Goal: Task Accomplishment & Management: Complete application form

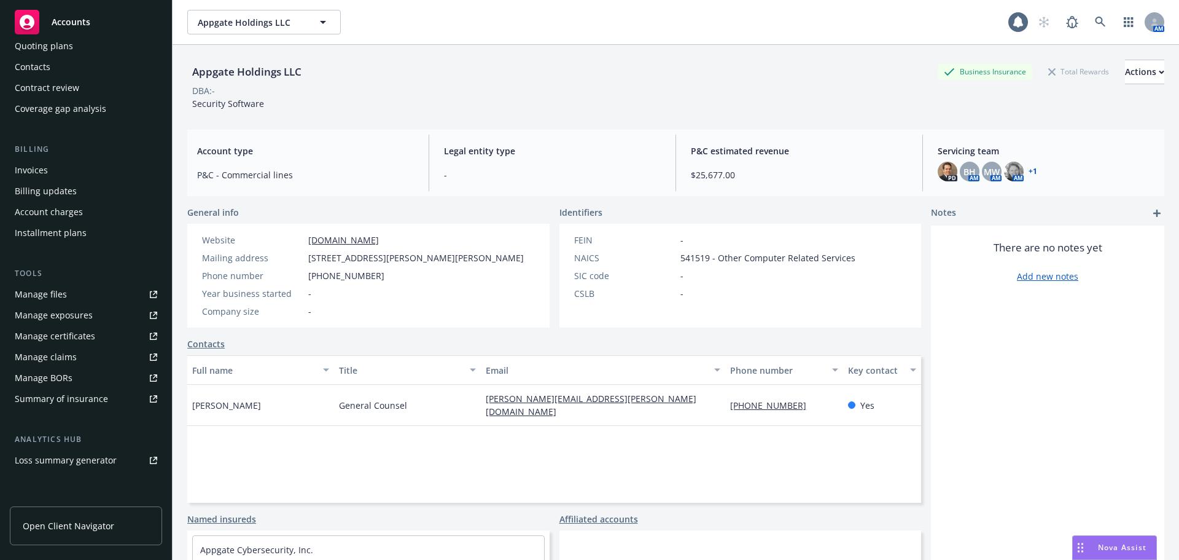
scroll to position [123, 0]
click at [77, 401] on div "Summary of insurance" at bounding box center [61, 398] width 93 height 20
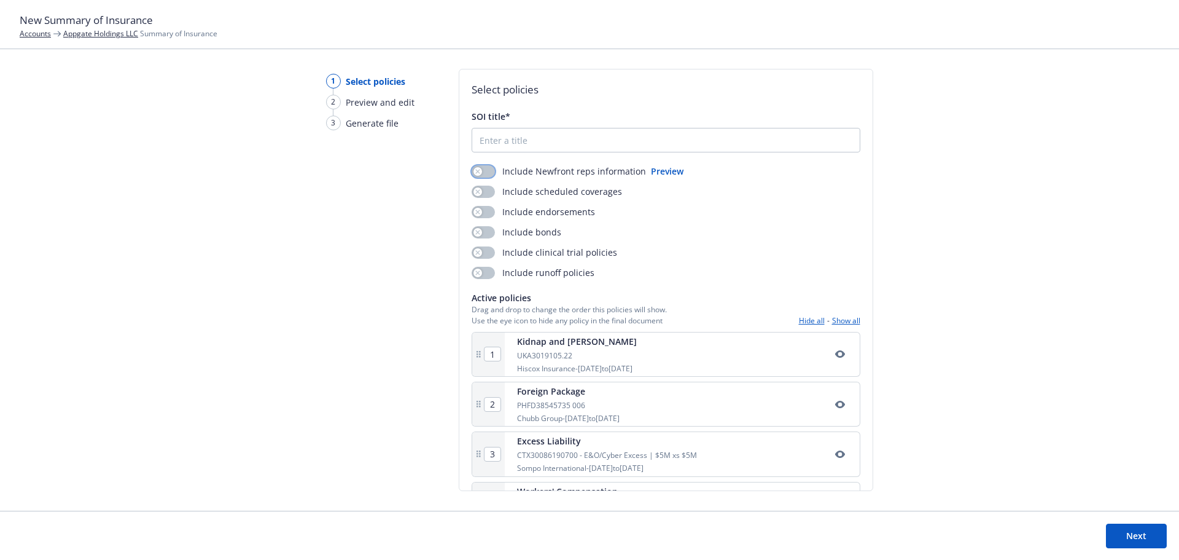
click at [483, 171] on button "button" at bounding box center [483, 171] width 23 height 12
click at [571, 141] on input "SOI title*" at bounding box center [666, 139] width 388 height 23
type input "ughh"
click at [416, 216] on div "1 Select policies 2 Preview and edit 3 Generate file" at bounding box center [366, 290] width 118 height 442
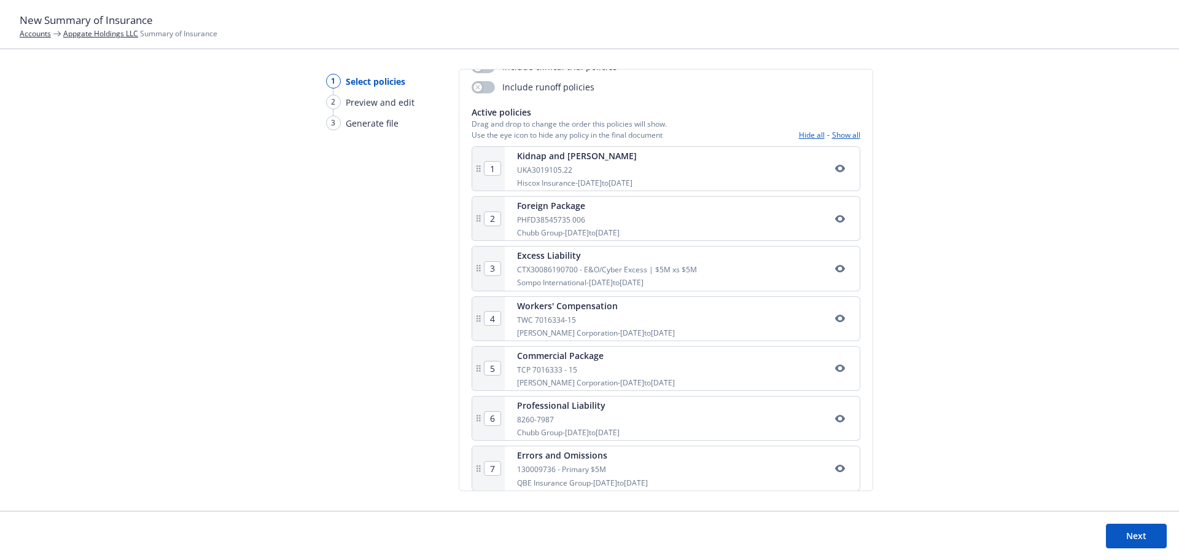
scroll to position [248, 0]
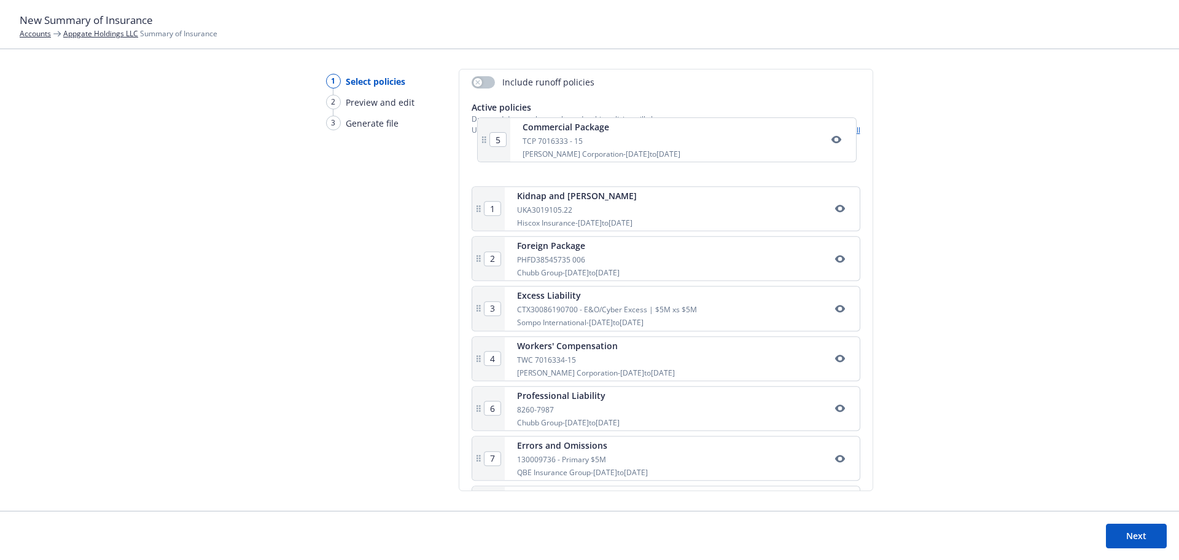
drag, startPoint x: 478, startPoint y: 308, endPoint x: 486, endPoint y: 139, distance: 169.1
click at [486, 139] on div "Active policies Drag and drop to change the order this policies will show. Use …" at bounding box center [666, 318] width 389 height 435
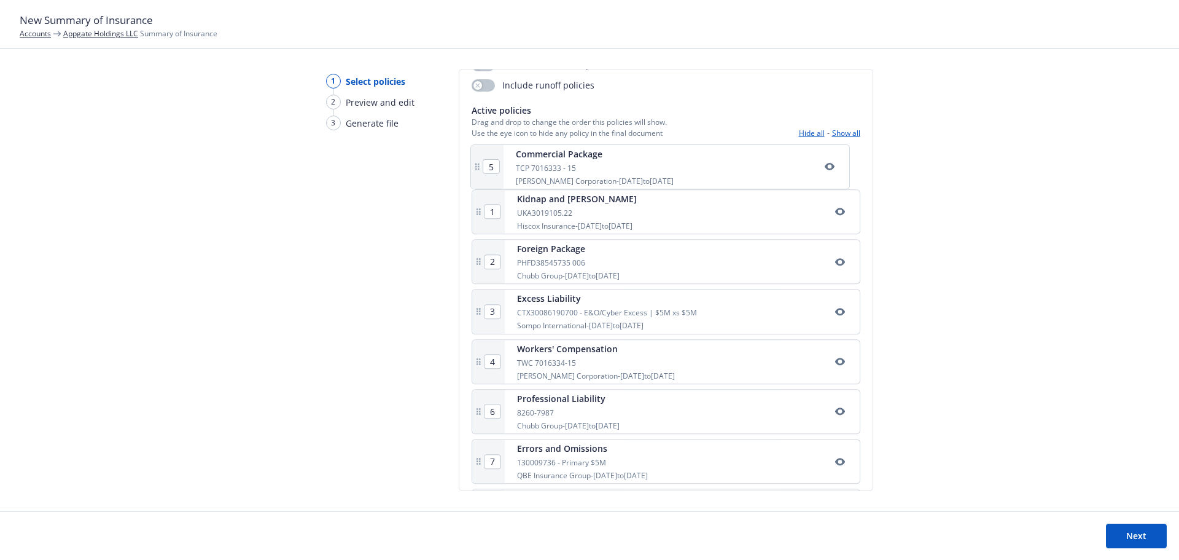
type input "2"
type input "3"
type input "4"
type input "5"
type input "1"
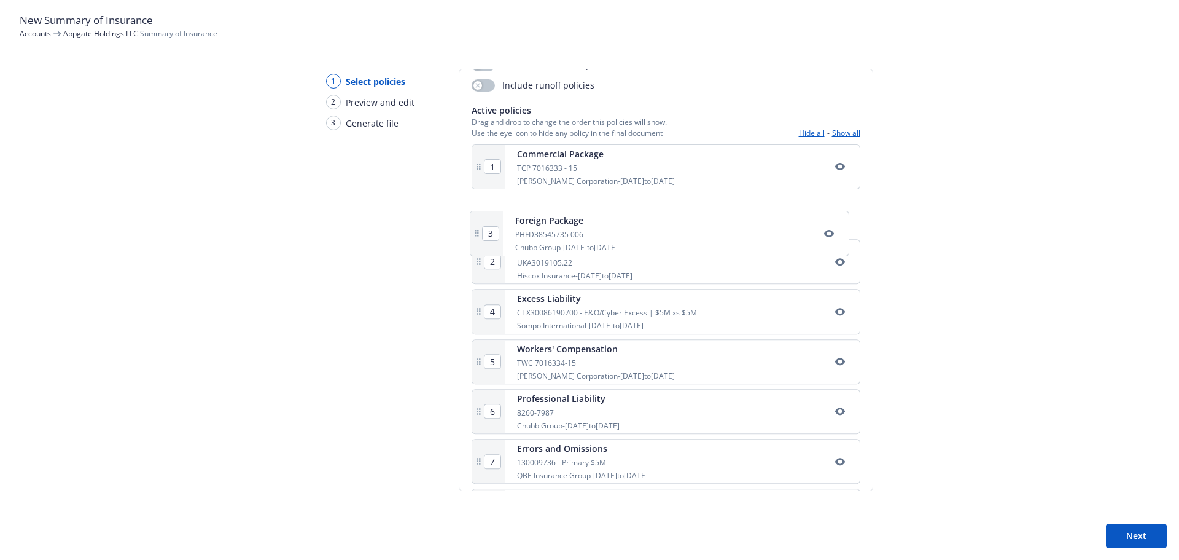
drag, startPoint x: 474, startPoint y: 267, endPoint x: 473, endPoint y: 229, distance: 38.1
click at [473, 229] on div "1 Commercial Package TCP 7016333 - 15 W.R. Berkley Corporation - 05/01/2025 to …" at bounding box center [666, 341] width 389 height 394
type input "3"
type input "2"
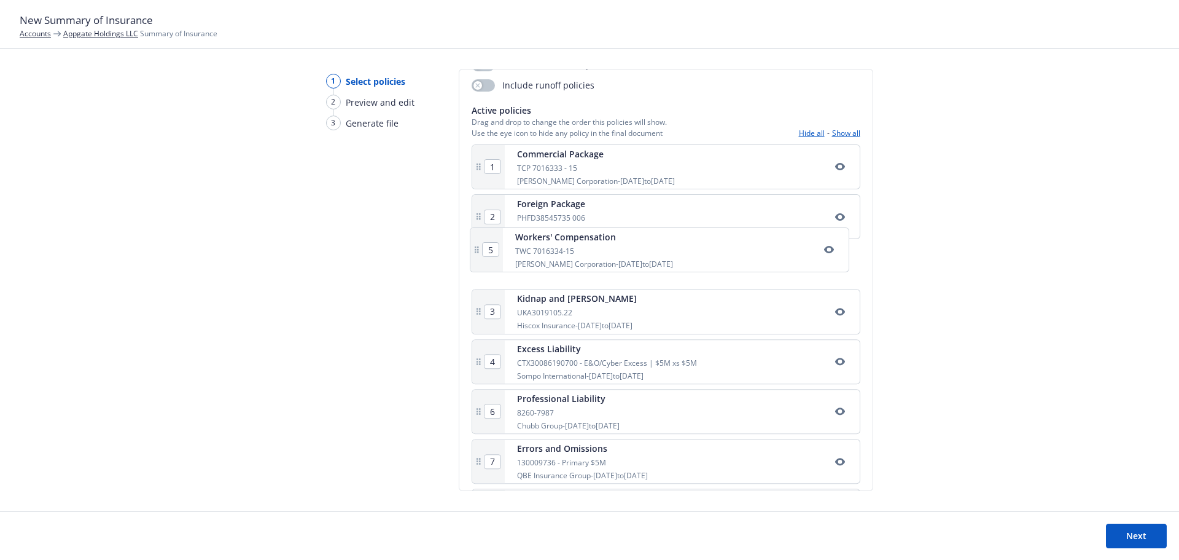
drag, startPoint x: 480, startPoint y: 365, endPoint x: 478, endPoint y: 241, distance: 123.5
click at [478, 241] on div "1 Commercial Package TCP 7016333 - 15 W.R. Berkley Corporation - 05/01/2025 to …" at bounding box center [666, 341] width 389 height 394
type input "5"
type input "3"
type input "4"
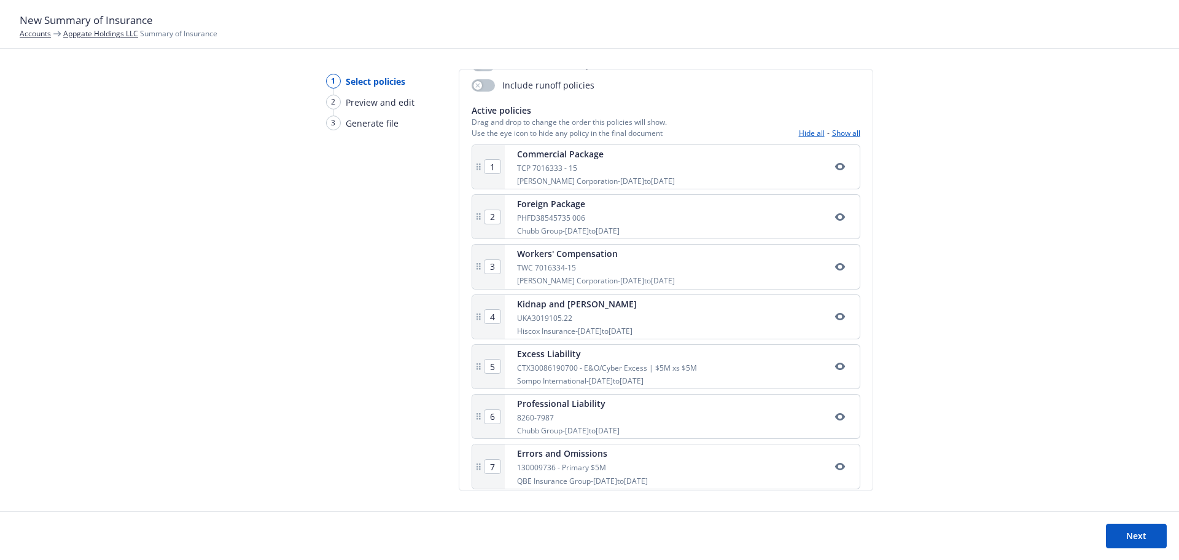
click at [119, 33] on link "Appgate Holdings LLC" at bounding box center [100, 33] width 75 height 10
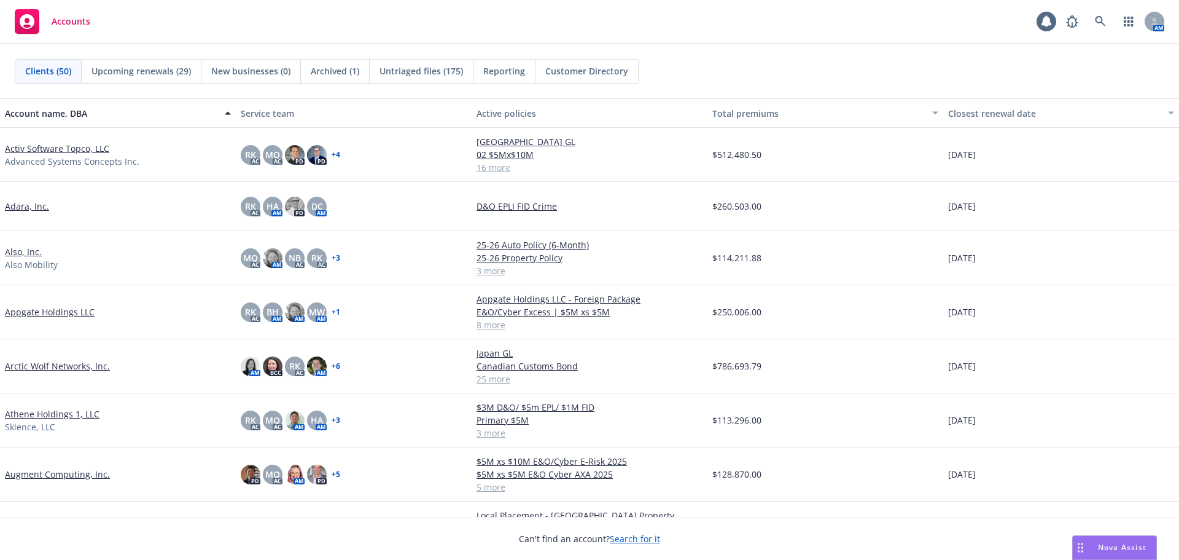
click at [53, 310] on link "Appgate Holdings LLC" at bounding box center [50, 311] width 90 height 13
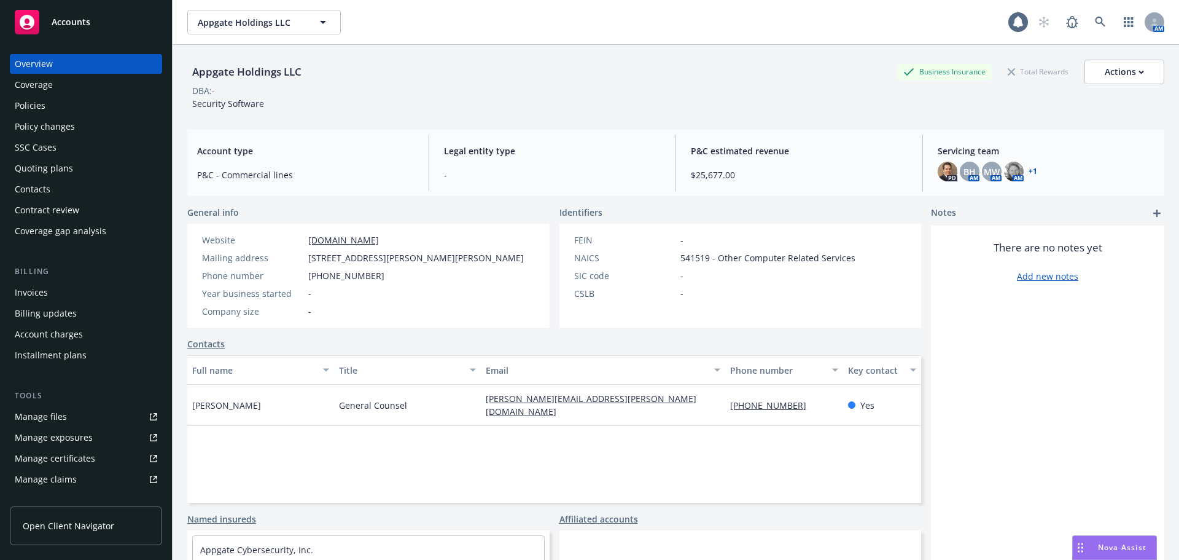
click at [61, 112] on div "Policies" at bounding box center [86, 106] width 143 height 20
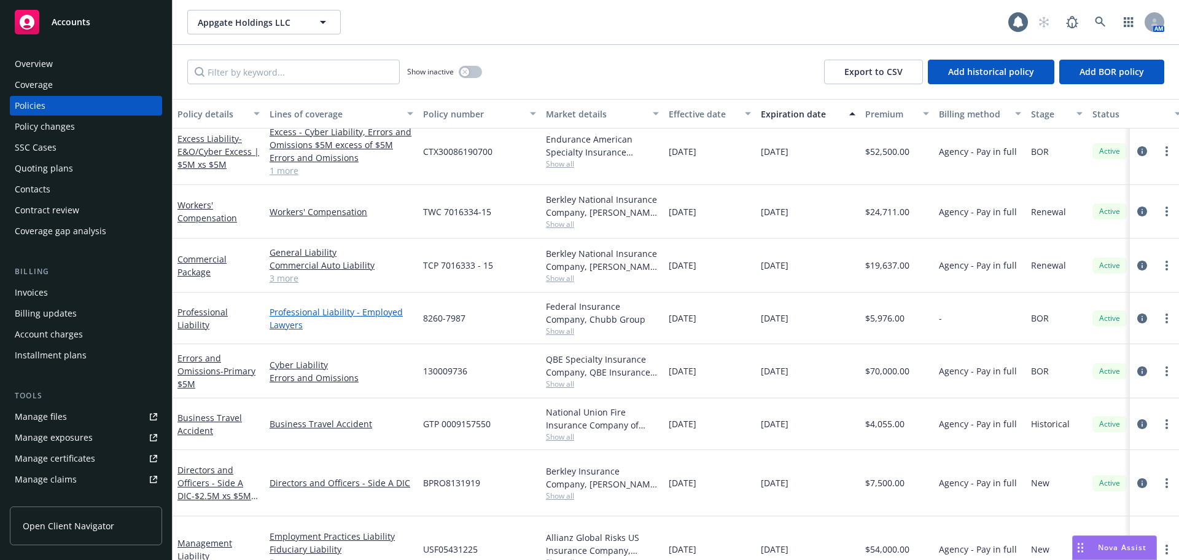
scroll to position [121, 0]
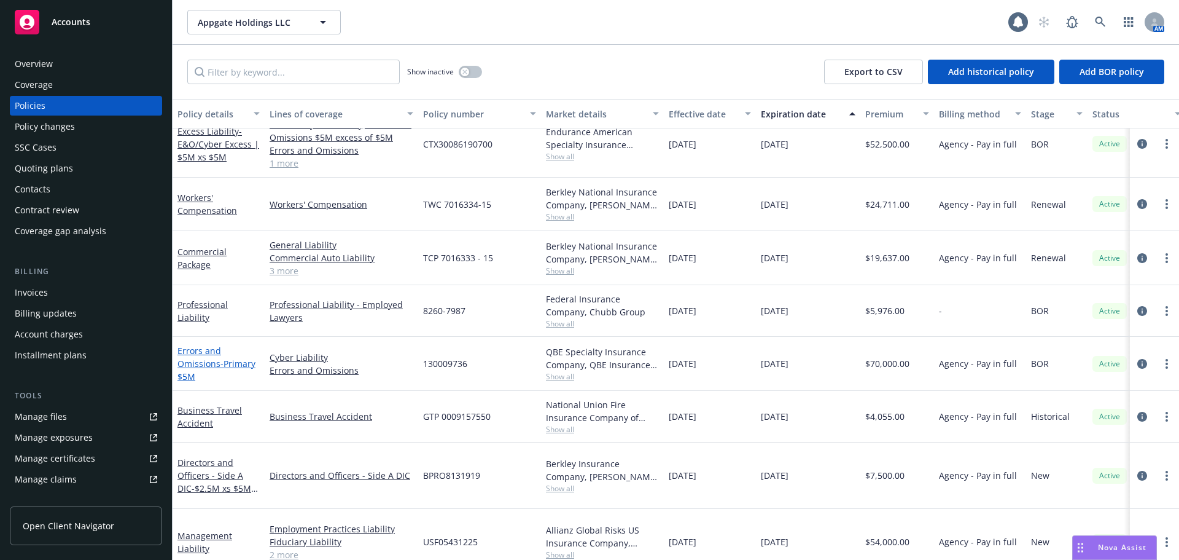
click at [192, 365] on link "Errors and Omissions - Primary $5M" at bounding box center [217, 363] width 78 height 37
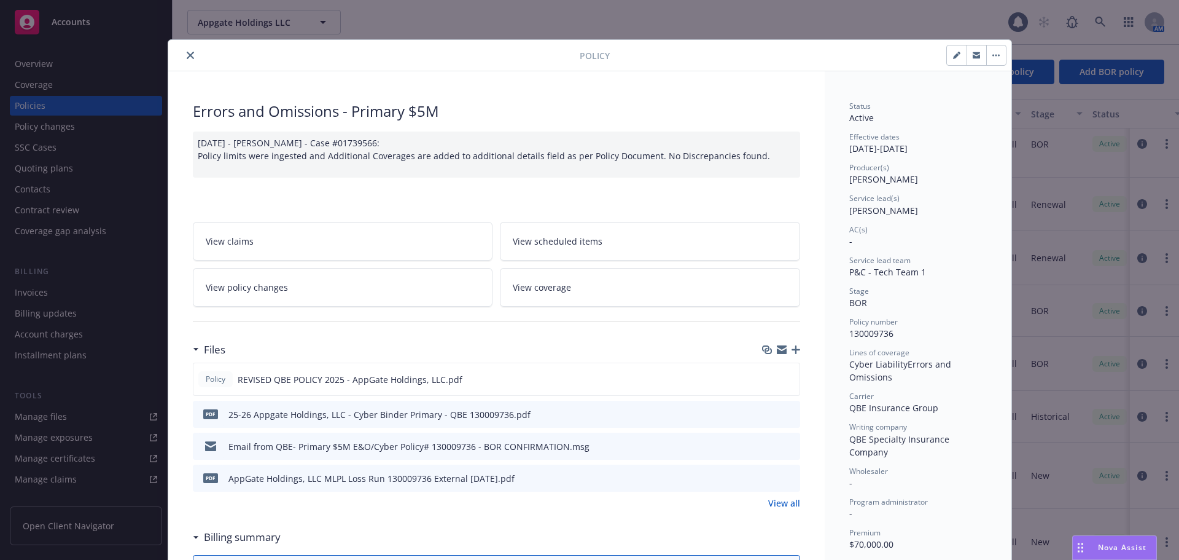
click at [956, 61] on button "button" at bounding box center [957, 55] width 20 height 20
select select "BOR"
select select "12"
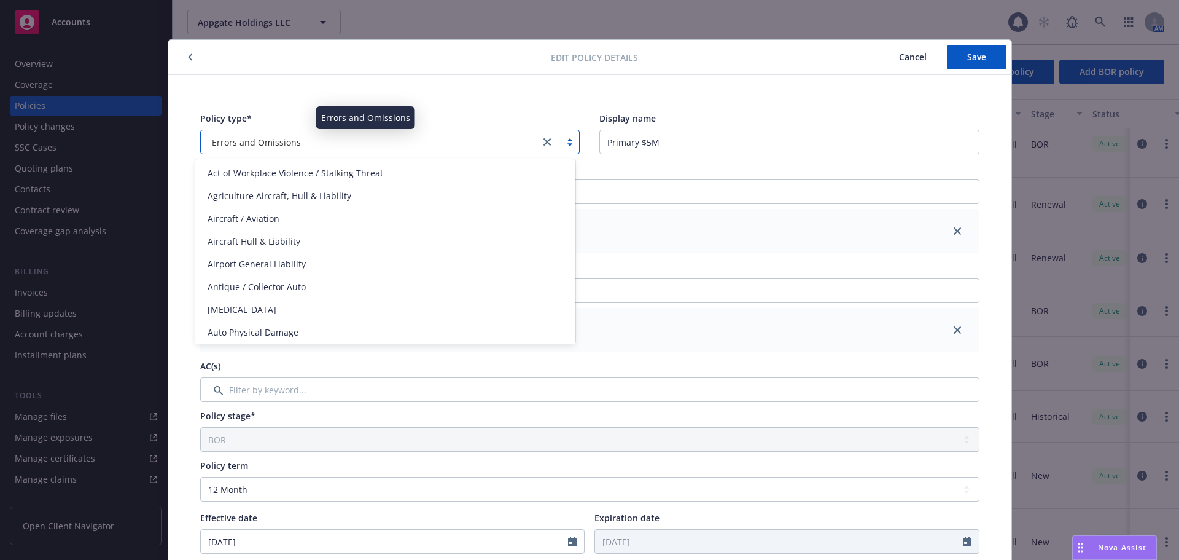
click at [438, 144] on div "Errors and Omissions" at bounding box center [370, 142] width 327 height 13
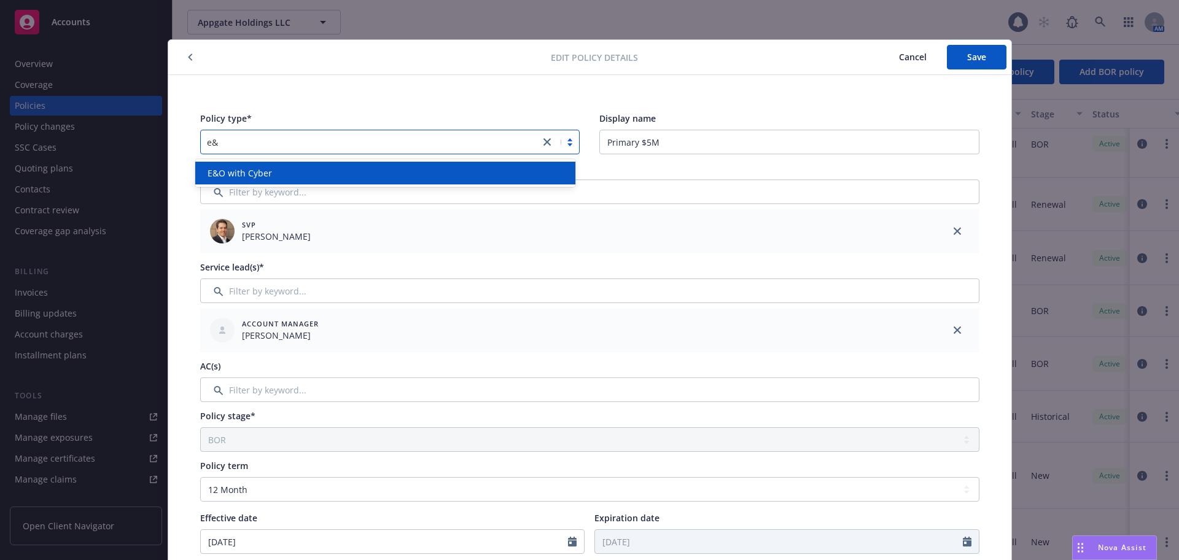
type input "e&o"
click at [405, 176] on div "E&O with Cyber" at bounding box center [385, 172] width 365 height 13
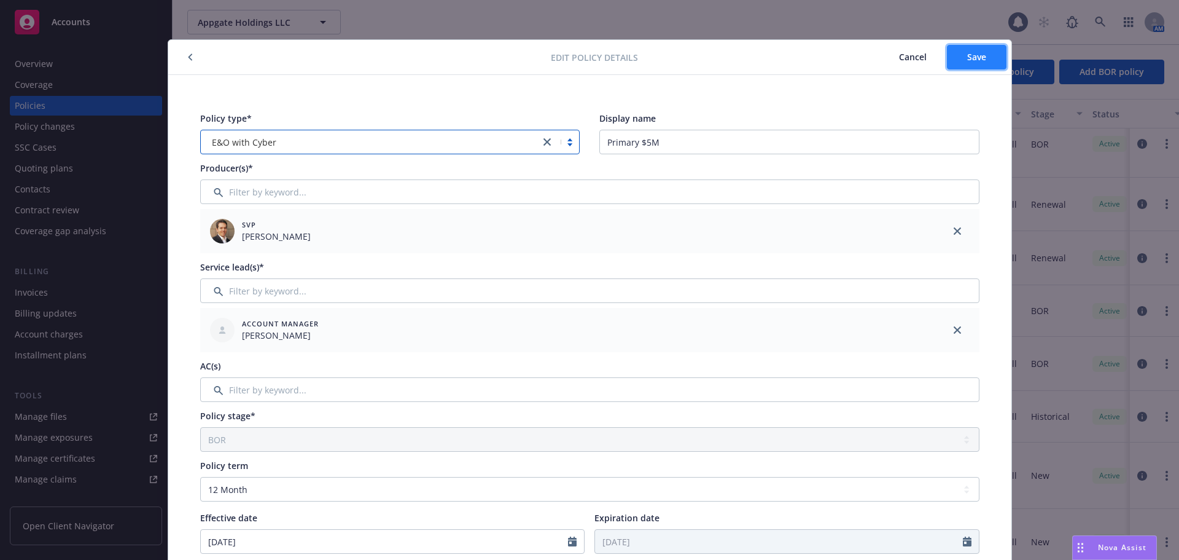
click at [967, 56] on span "Save" at bounding box center [976, 57] width 19 height 12
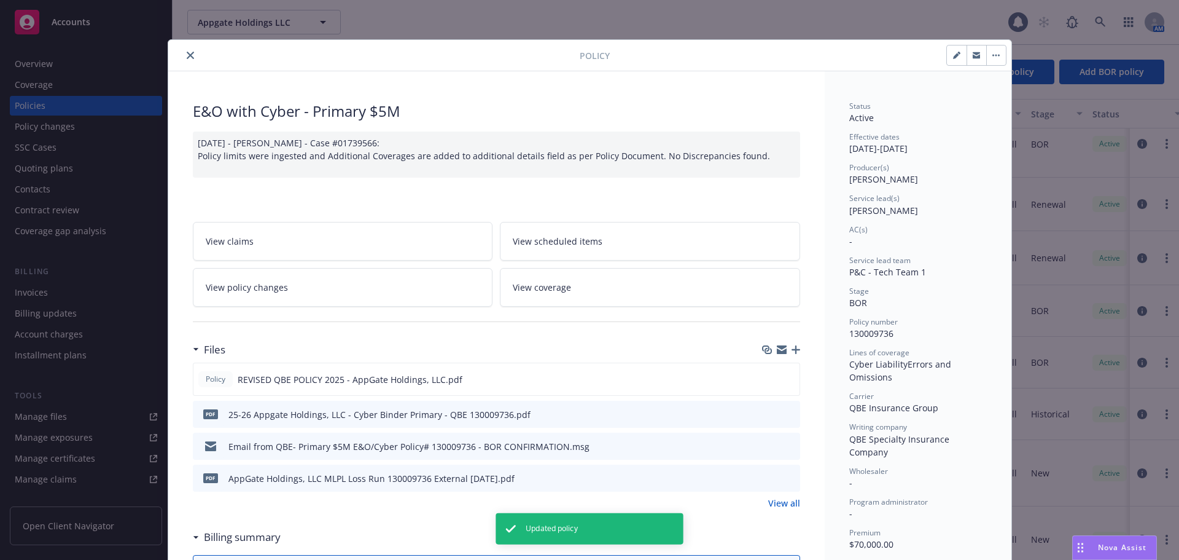
scroll to position [119, 0]
click at [188, 52] on icon "close" at bounding box center [190, 55] width 7 height 7
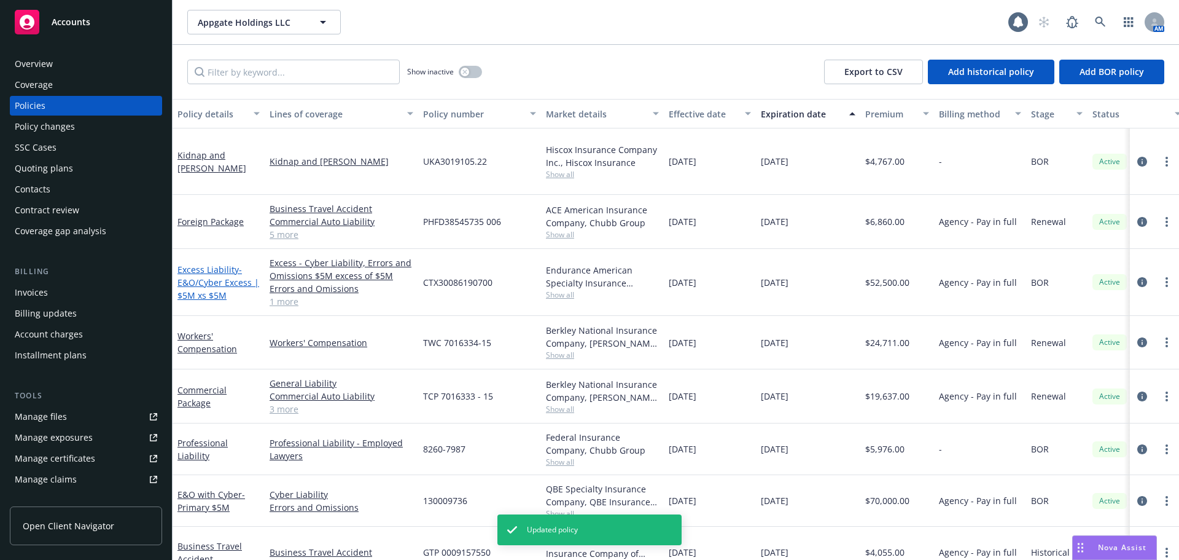
click at [230, 269] on span "- E&O/Cyber Excess | $5M xs $5M" at bounding box center [219, 282] width 82 height 37
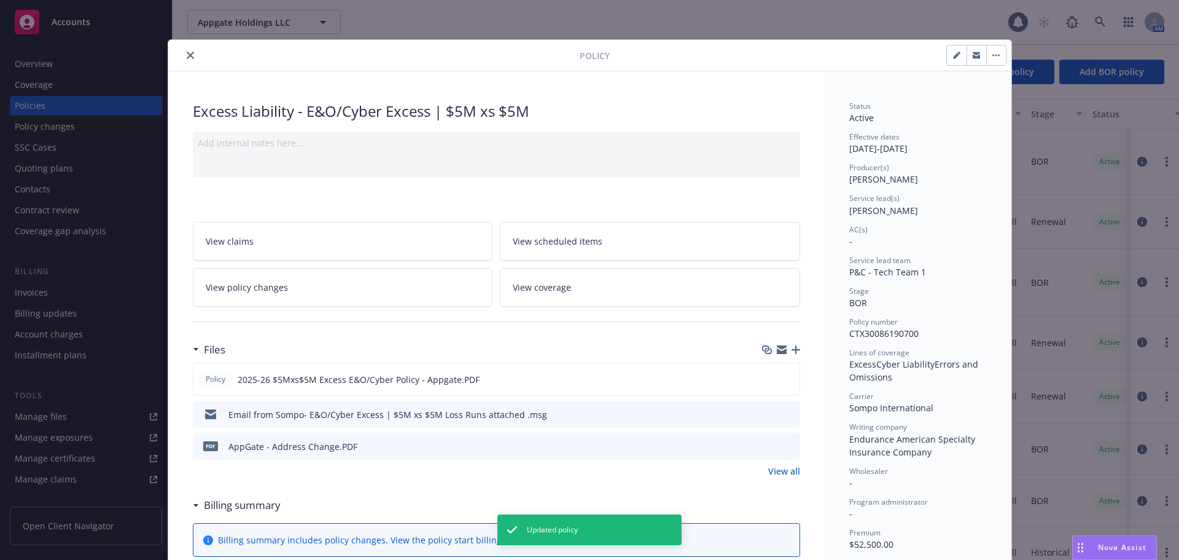
click at [953, 57] on icon "button" at bounding box center [956, 56] width 6 height 6
select select "BOR"
select select "12"
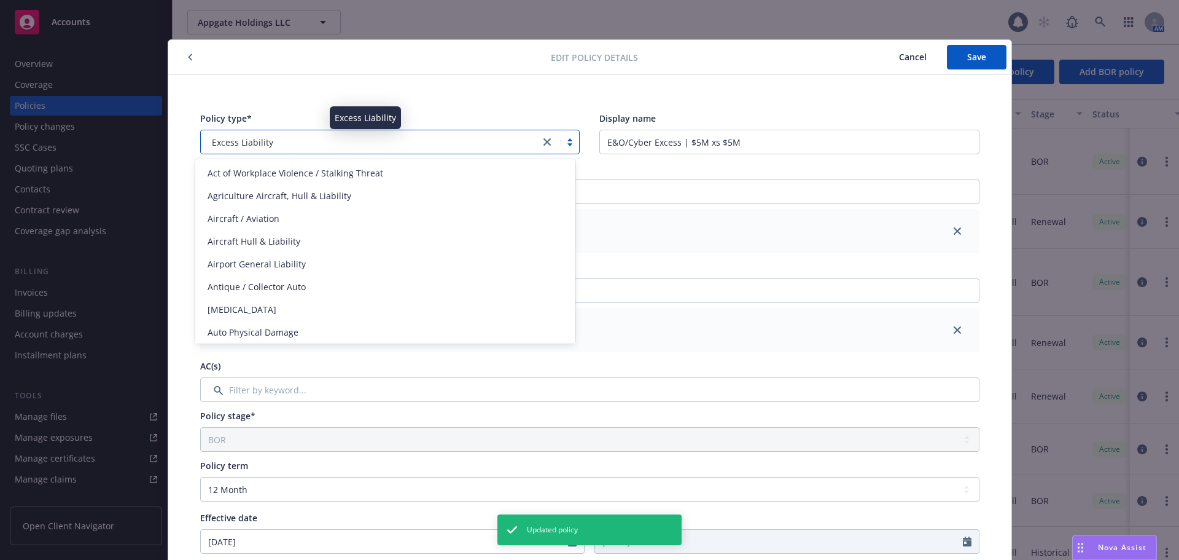
click at [381, 144] on div "Excess Liability" at bounding box center [370, 142] width 327 height 13
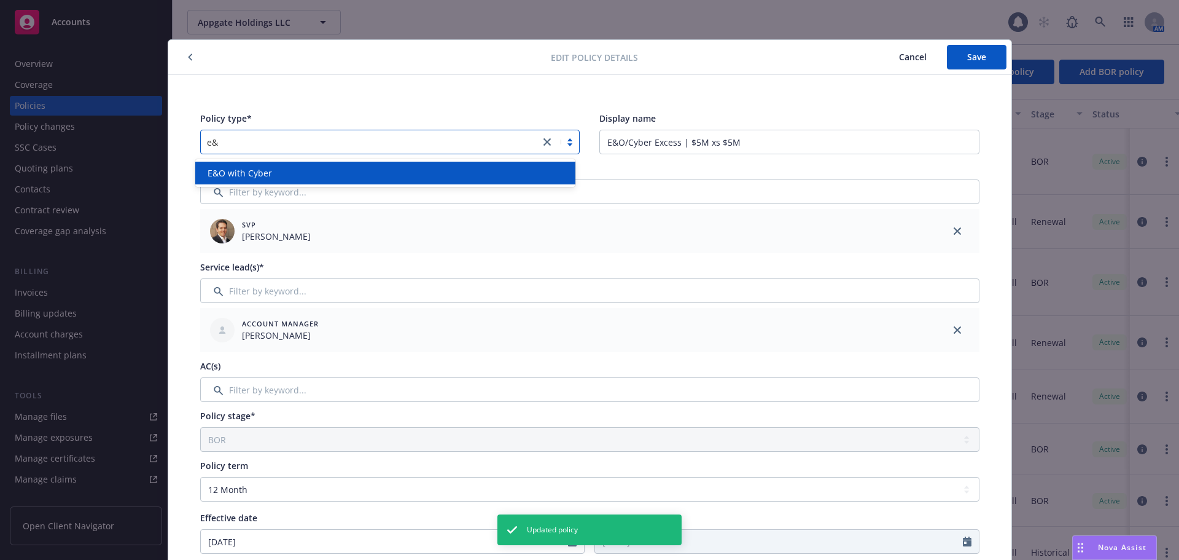
type input "e&o"
click at [381, 164] on div "E&O with Cyber" at bounding box center [385, 173] width 380 height 23
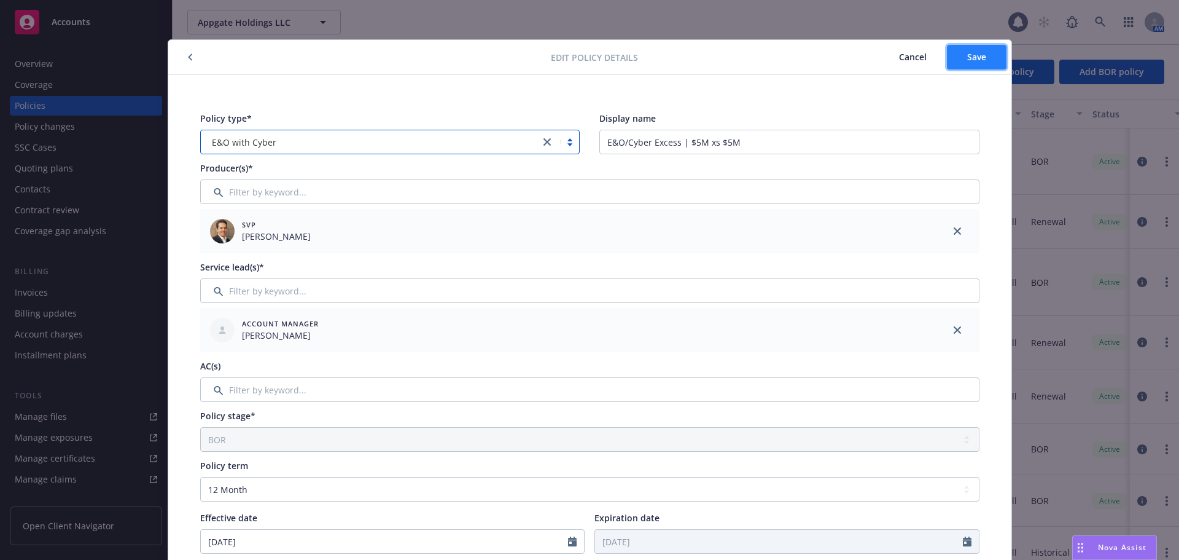
click at [961, 58] on button "Save" at bounding box center [977, 57] width 60 height 25
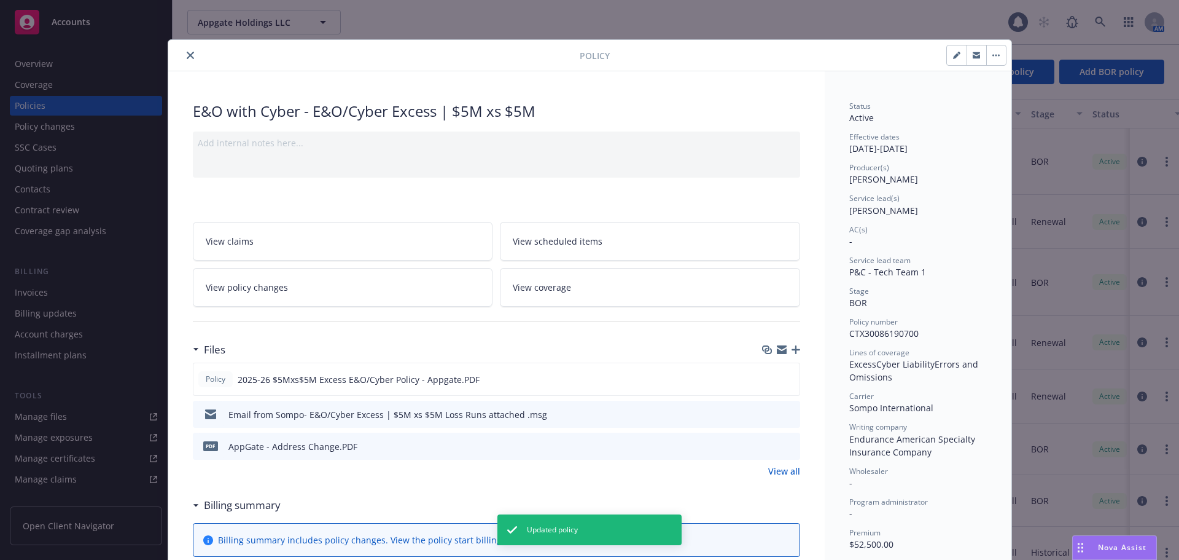
click at [953, 52] on icon "button" at bounding box center [956, 55] width 7 height 7
select select "BOR"
select select "12"
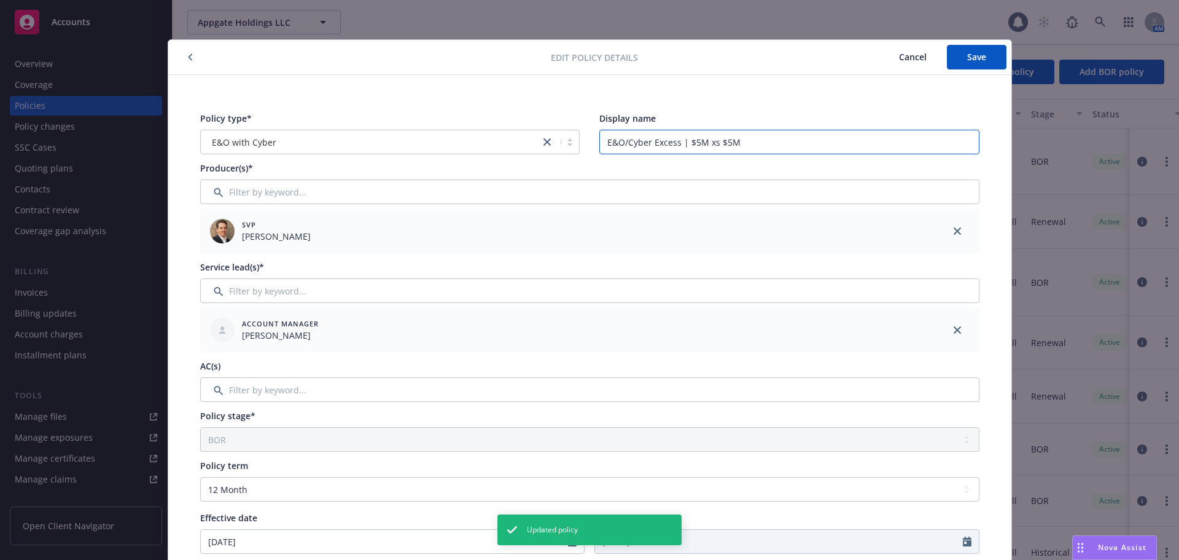
drag, startPoint x: 650, startPoint y: 143, endPoint x: 491, endPoint y: 165, distance: 161.3
click at [491, 165] on div "Policy type* E&O with Cyber Display name E&O/Cyber Excess | $5M xs $5M Producer…" at bounding box center [590, 520] width 794 height 832
type input "Excess | $5M xs $5M"
click at [970, 57] on span "Save" at bounding box center [976, 57] width 19 height 12
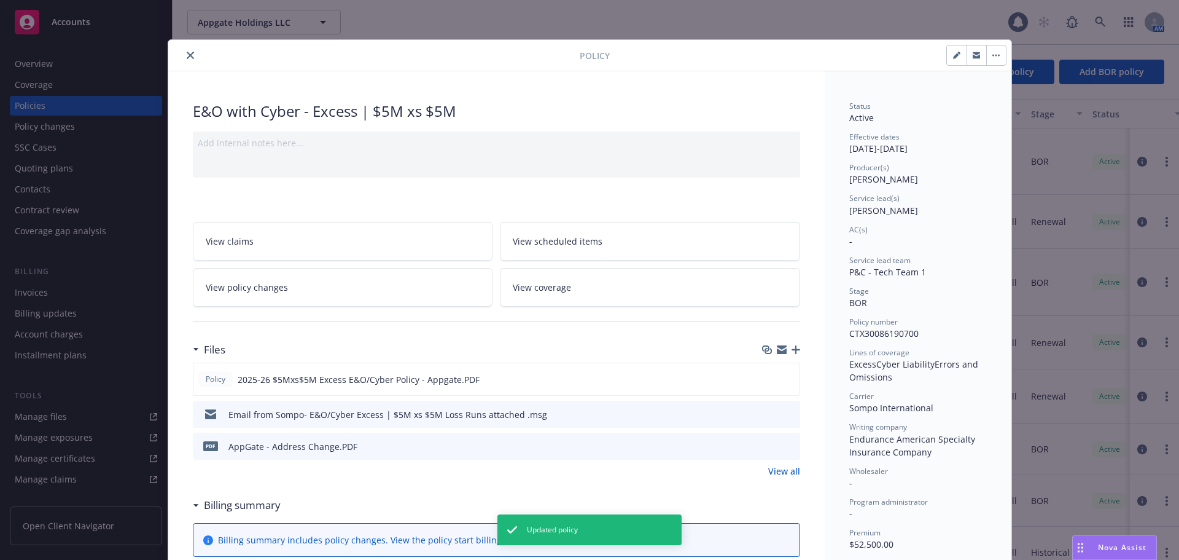
click at [183, 54] on button "close" at bounding box center [190, 55] width 15 height 15
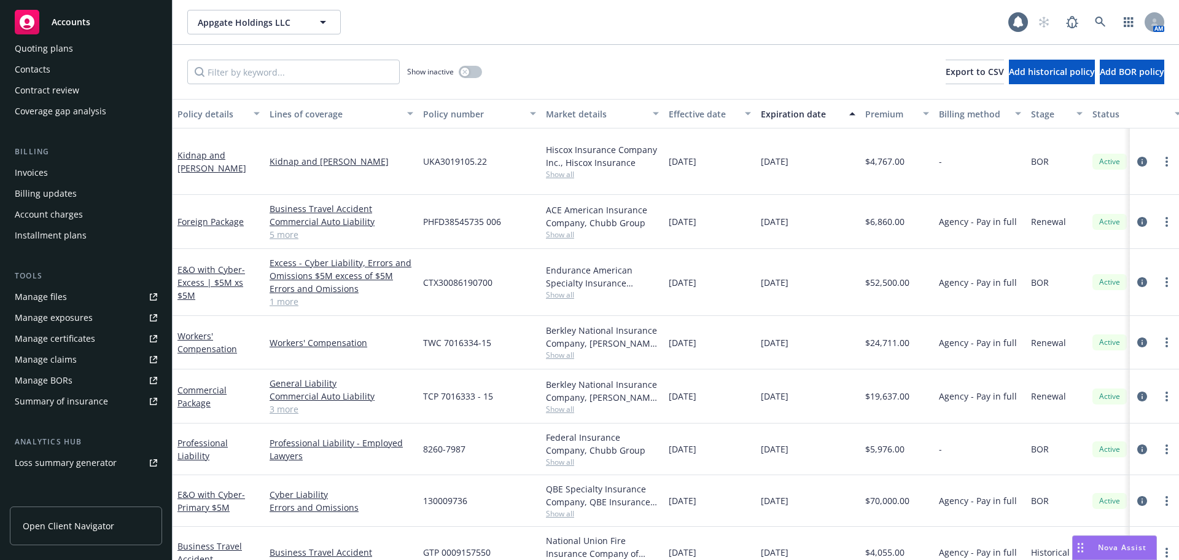
scroll to position [123, 0]
click at [94, 392] on div "Summary of insurance" at bounding box center [61, 398] width 93 height 20
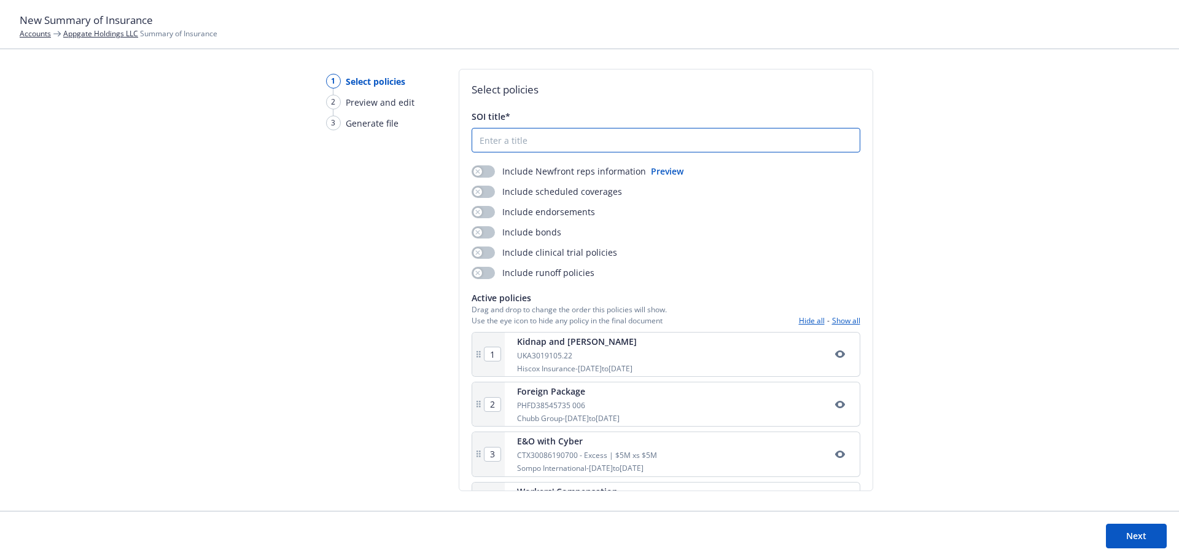
click at [490, 143] on input "SOI title*" at bounding box center [666, 139] width 388 height 23
type input "ugh"
click at [482, 170] on button "button" at bounding box center [483, 171] width 23 height 12
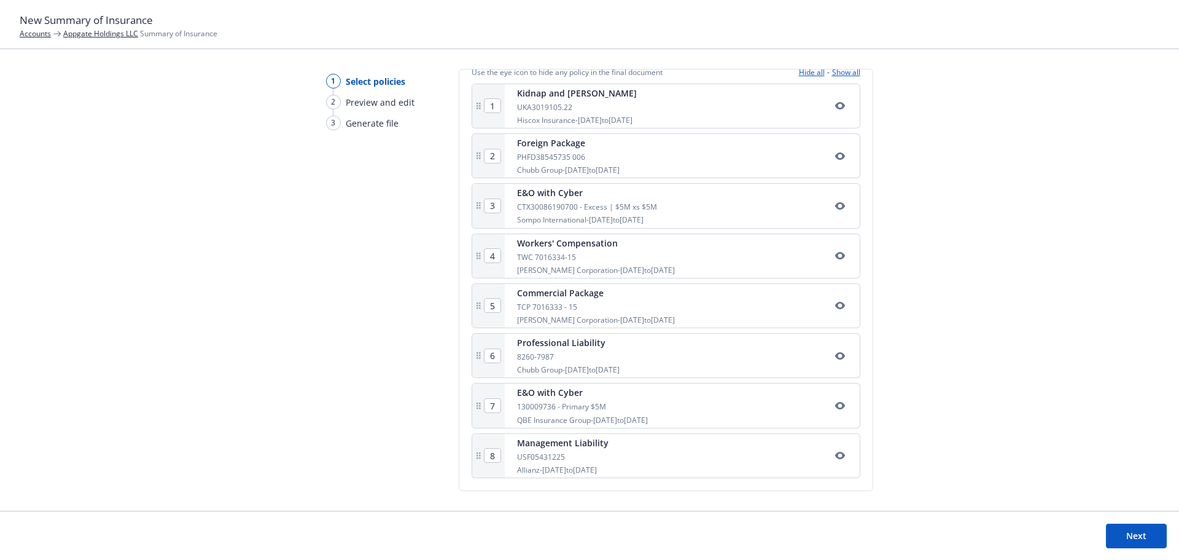
scroll to position [187, 0]
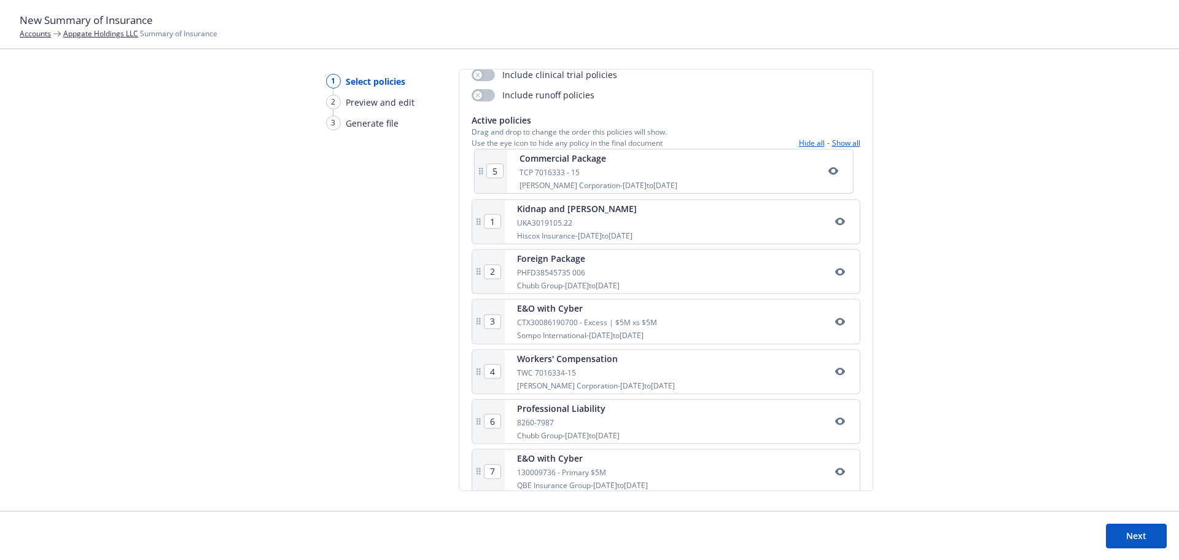
drag, startPoint x: 478, startPoint y: 371, endPoint x: 485, endPoint y: 165, distance: 206.5
click at [485, 165] on div "1 Kidnap and [PERSON_NAME] UKA3019105.22 Hiscox Insurance - [DATE] to [DATE] 2 …" at bounding box center [666, 351] width 389 height 394
type input "2"
type input "3"
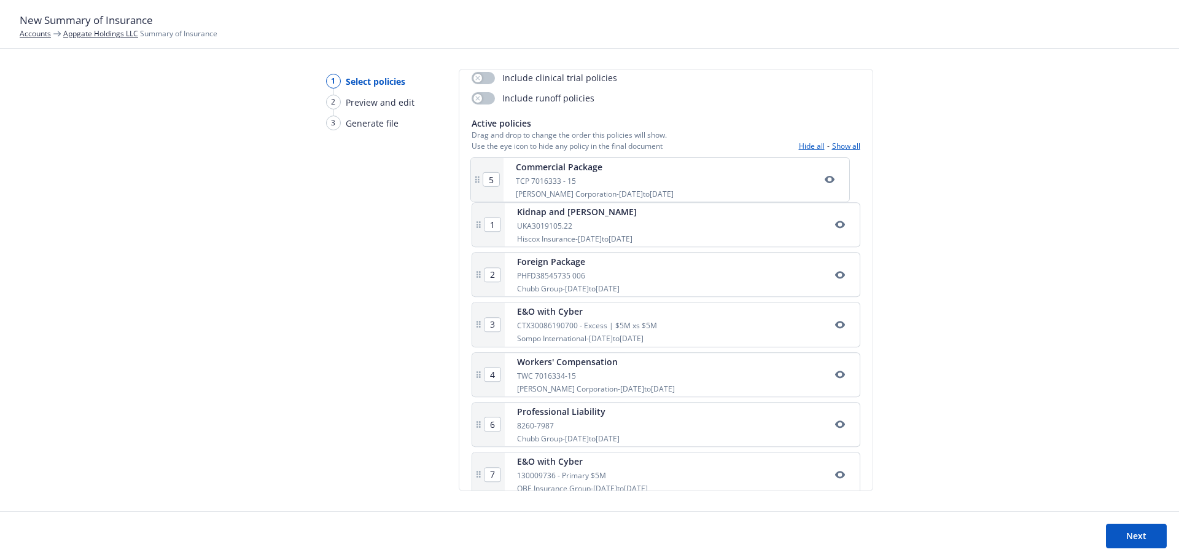
type input "4"
type input "5"
type input "1"
drag, startPoint x: 476, startPoint y: 280, endPoint x: 485, endPoint y: 237, distance: 44.0
click at [485, 237] on div "1 Commercial Package TCP 7016333 - 15 [PERSON_NAME] Corporation - [DATE] to [DA…" at bounding box center [666, 354] width 389 height 394
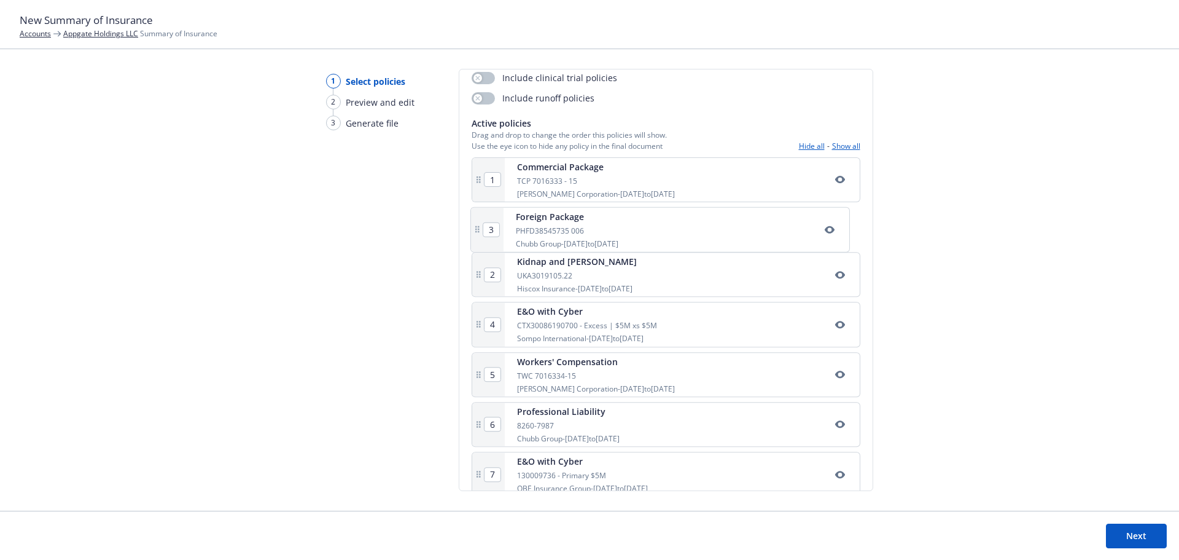
type input "3"
type input "2"
drag, startPoint x: 478, startPoint y: 379, endPoint x: 488, endPoint y: 268, distance: 111.0
click at [488, 268] on div "1 Commercial Package TCP 7016333 - 15 [PERSON_NAME] Corporation - [DATE] to [DA…" at bounding box center [666, 354] width 389 height 394
type input "5"
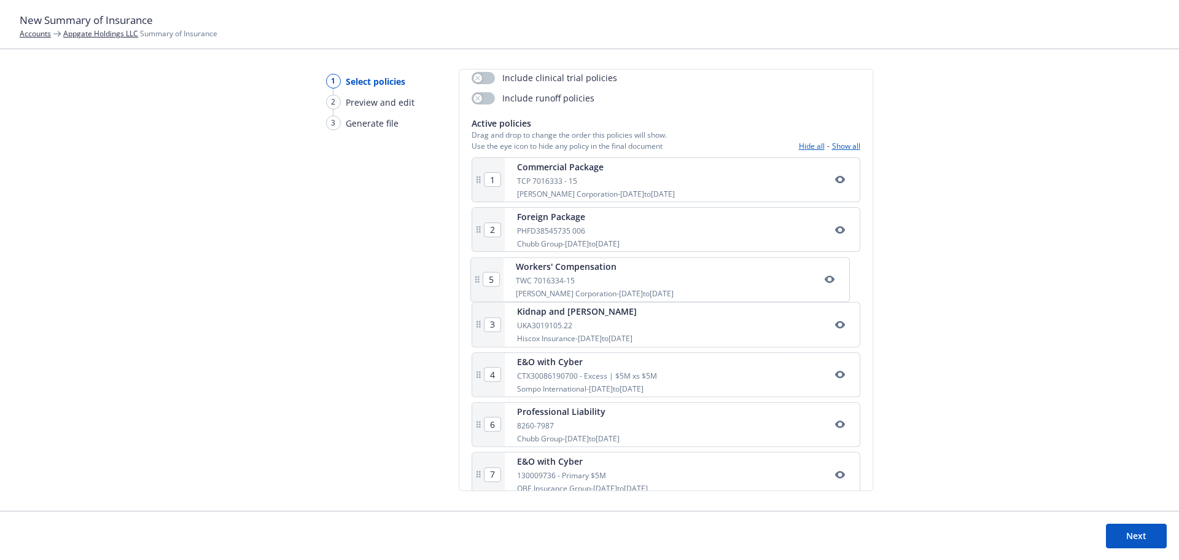
type input "3"
type input "4"
drag, startPoint x: 475, startPoint y: 381, endPoint x: 486, endPoint y: 332, distance: 50.4
click at [486, 332] on div "1 Commercial Package TCP 7016333 - 15 [PERSON_NAME] Corporation - [DATE] to [DA…" at bounding box center [666, 354] width 389 height 394
type input "5"
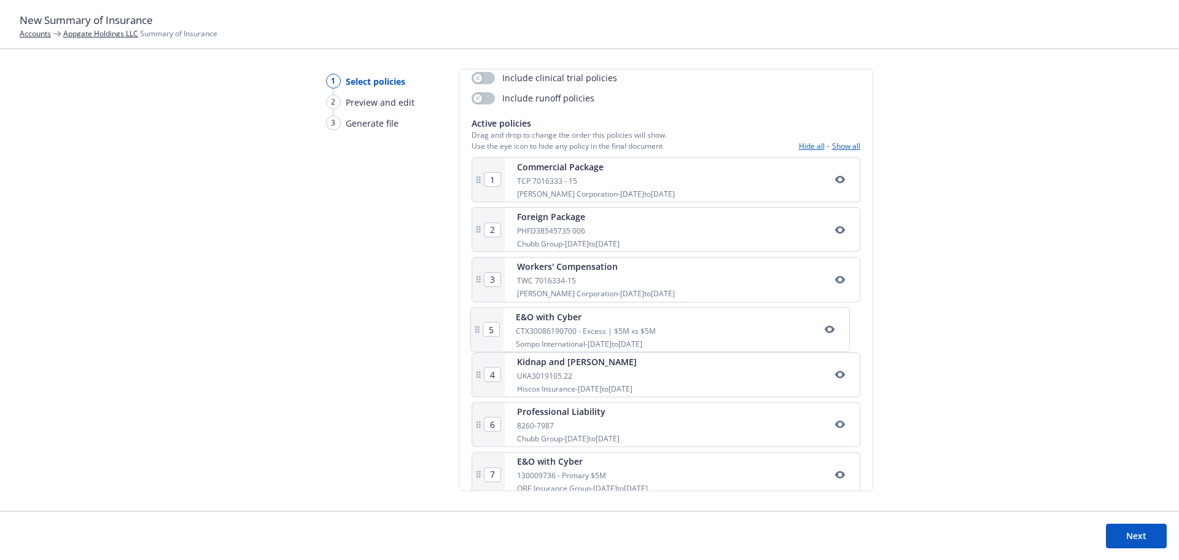
type input "4"
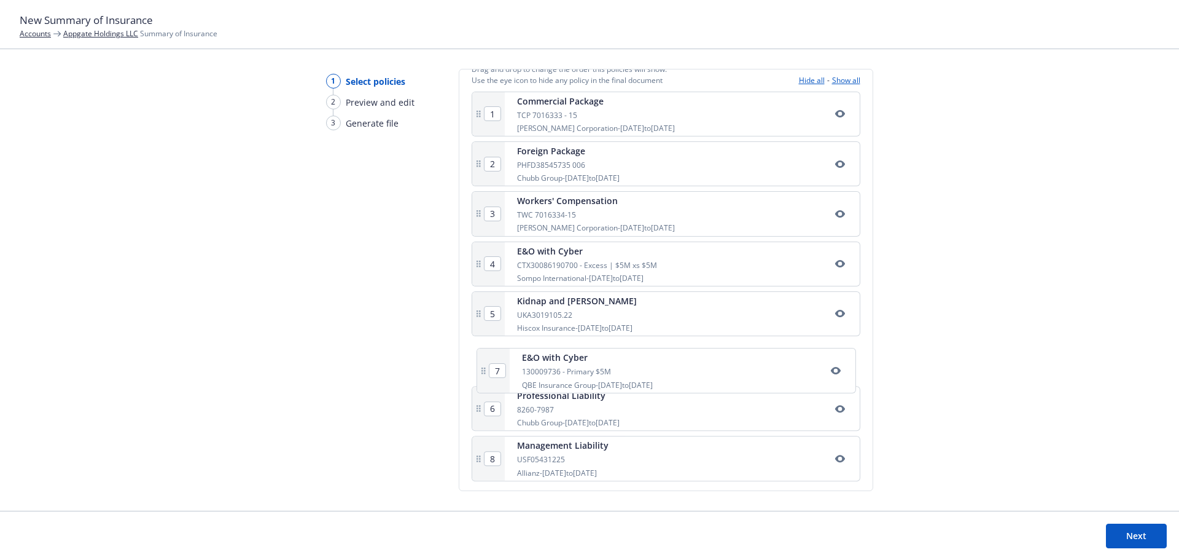
scroll to position [242, 0]
drag, startPoint x: 478, startPoint y: 418, endPoint x: 480, endPoint y: 270, distance: 148.1
click at [480, 270] on div "1 Commercial Package TCP 7016333 - 15 [PERSON_NAME] Corporation - [DATE] to [DA…" at bounding box center [666, 287] width 389 height 394
type input "7"
type input "4"
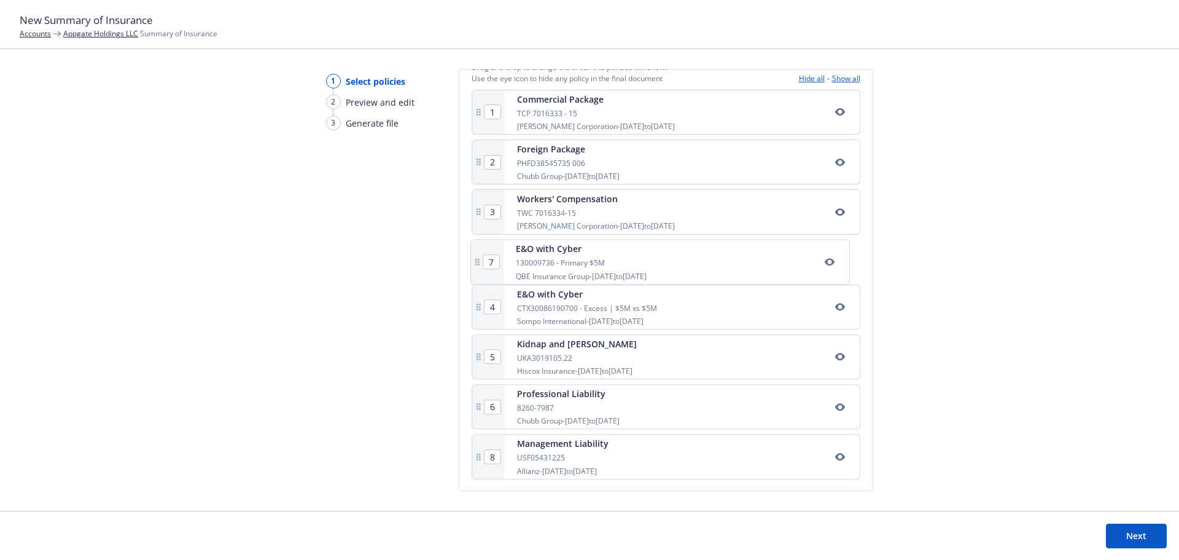
type input "5"
type input "6"
click at [1123, 529] on button "Next" at bounding box center [1136, 535] width 61 height 25
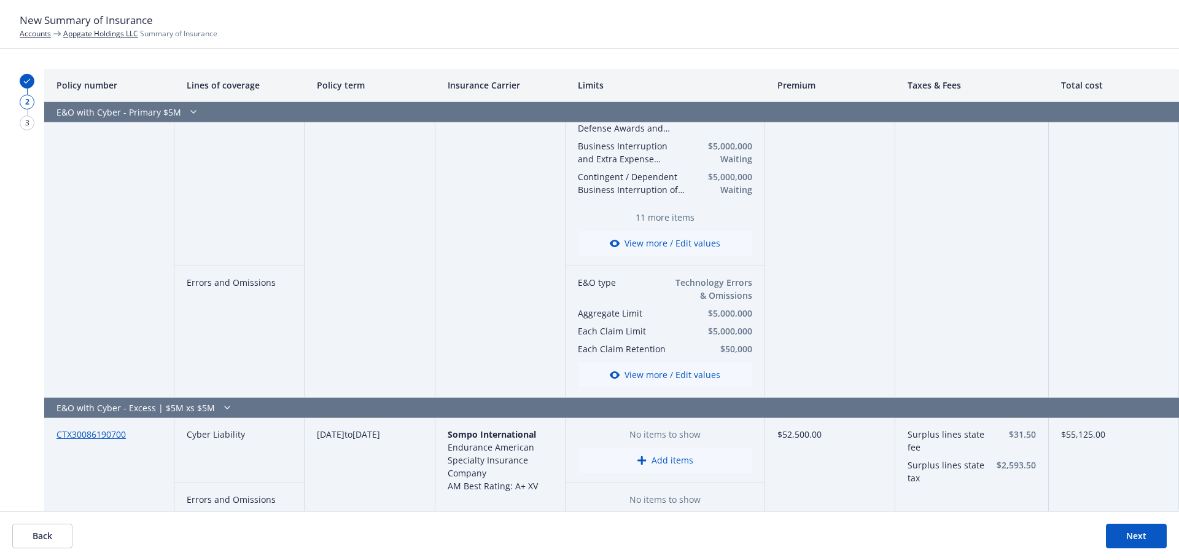
scroll to position [2273, 0]
click at [272, 409] on div "E&O with Cyber - Excess | $5M xs $5M" at bounding box center [469, 407] width 851 height 20
click at [225, 404] on icon "button" at bounding box center [227, 407] width 15 height 10
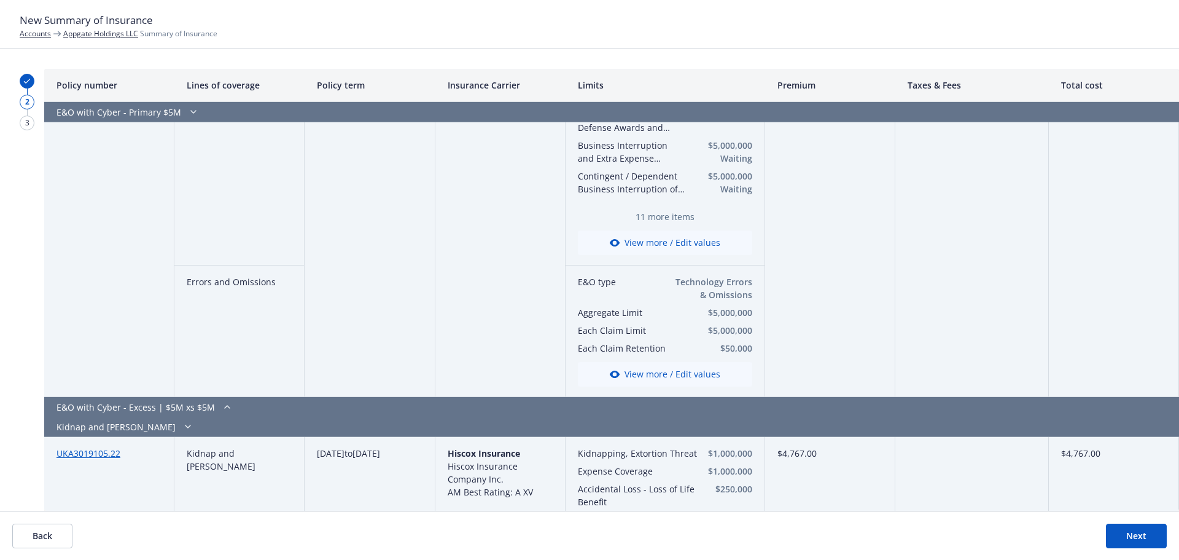
click at [225, 404] on icon "button" at bounding box center [227, 407] width 15 height 10
